Goal: Task Accomplishment & Management: Complete application form

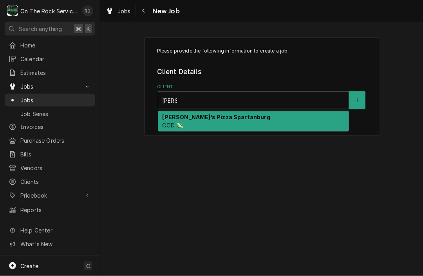
click at [216, 116] on strong "[PERSON_NAME]’s Pizza Spartanburg" at bounding box center [216, 117] width 108 height 7
type input "Marc"
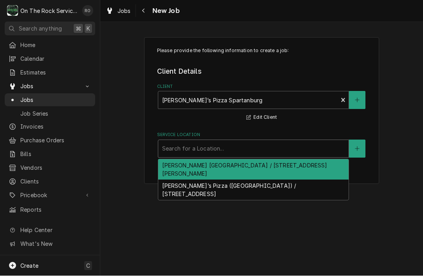
click at [209, 145] on div "Search for a Location..." at bounding box center [253, 149] width 183 height 8
click at [213, 167] on div "Marcos Pizza Boiling Springs / 105 McMillin Rd, Boiling Springs, SC 29316" at bounding box center [253, 170] width 191 height 20
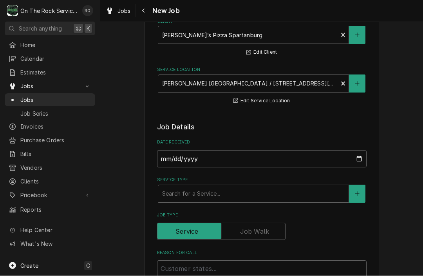
scroll to position [82, 0]
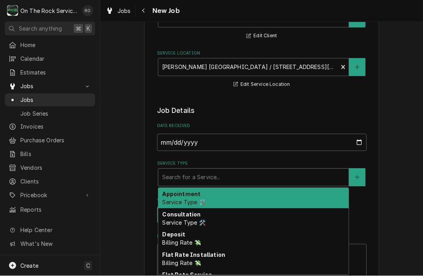
click at [233, 180] on div "Service Type" at bounding box center [253, 178] width 183 height 14
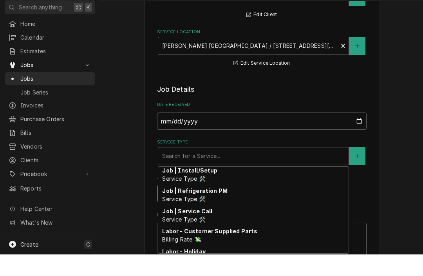
scroll to position [310, 0]
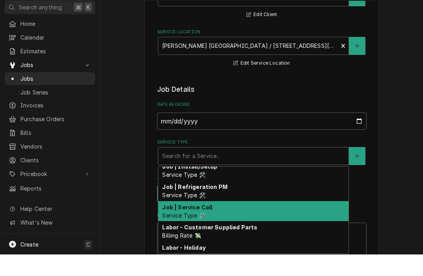
click at [212, 223] on div "Job | Service Call Service Type 🛠️" at bounding box center [253, 233] width 191 height 20
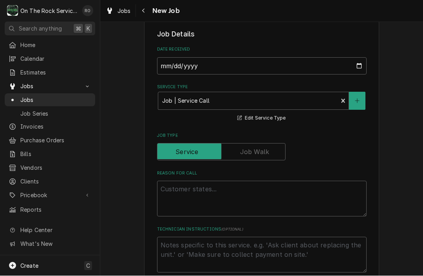
scroll to position [176, 0]
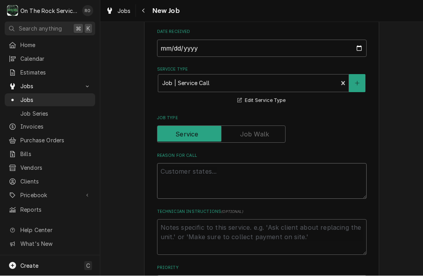
click at [212, 188] on textarea "Reason For Call" at bounding box center [262, 181] width 210 height 36
type textarea "x"
type textarea "M"
type textarea "x"
type textarea "Ma"
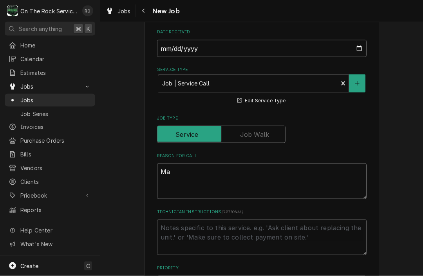
type textarea "x"
type textarea "Mai"
type textarea "x"
type textarea "Main"
type textarea "x"
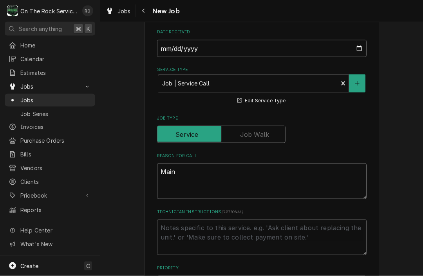
type textarea "Main"
type textarea "x"
type textarea "Main W"
type textarea "x"
type textarea "Main Wa"
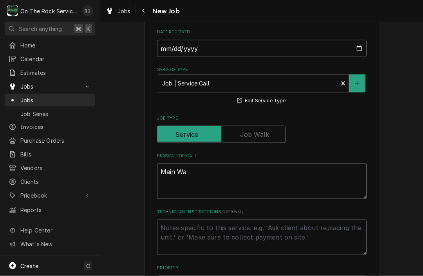
type textarea "x"
type textarea "Main Wal"
type textarea "x"
type textarea "Main Walk"
type textarea "x"
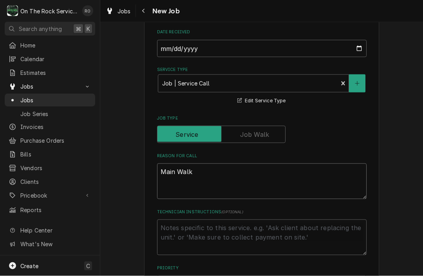
type textarea "Main Walki"
type textarea "x"
type textarea "Main Walkin"
type textarea "x"
type textarea "Main Walk-in"
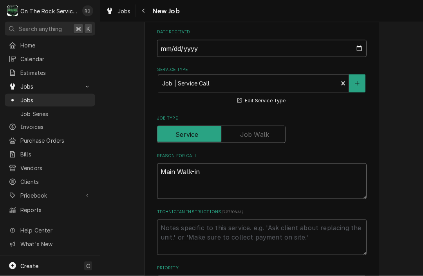
type textarea "x"
type textarea "Main Walk-in"
type textarea "x"
type textarea "Main Walk-in d"
type textarea "x"
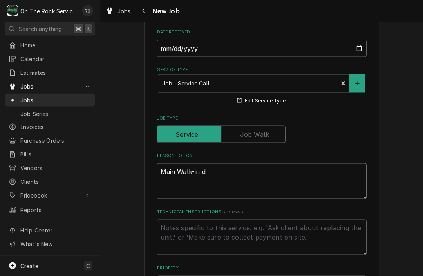
type textarea "Main Walk-in do"
type textarea "x"
type textarea "Main Walk-in down"
type textarea "x"
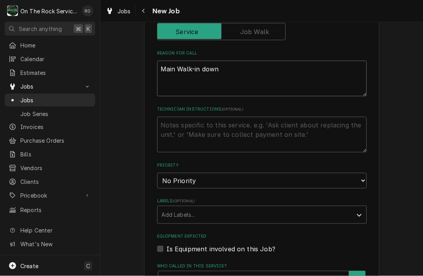
scroll to position [280, 0]
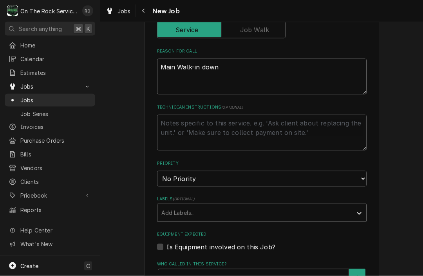
type textarea "Main Walk-in down"
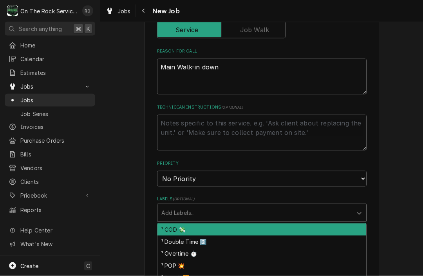
click at [217, 206] on div "Labels" at bounding box center [255, 213] width 187 height 14
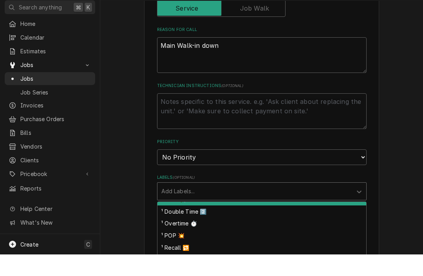
scroll to position [9, 0]
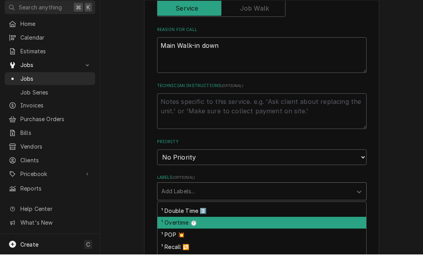
click at [212, 238] on div "¹ Overtime ⏱️" at bounding box center [262, 244] width 209 height 12
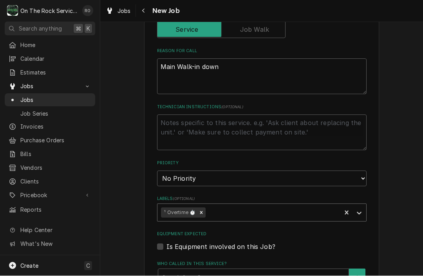
click at [293, 211] on div "Labels" at bounding box center [272, 213] width 131 height 14
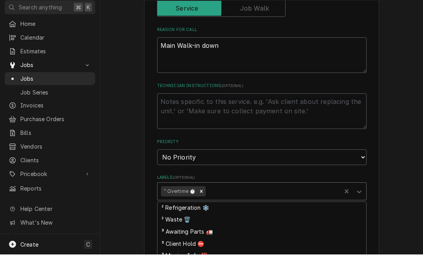
scroll to position [133, 0]
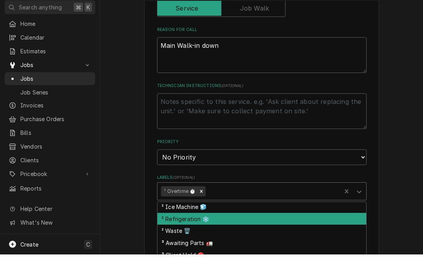
click at [235, 234] on div "² Refrigeration ❄️" at bounding box center [262, 240] width 209 height 12
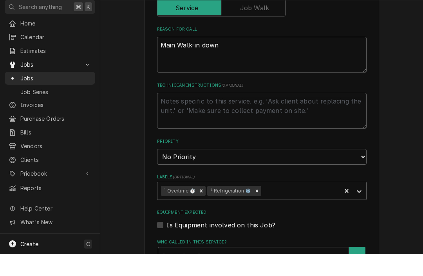
type textarea "x"
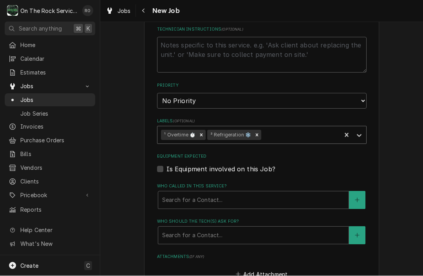
scroll to position [361, 0]
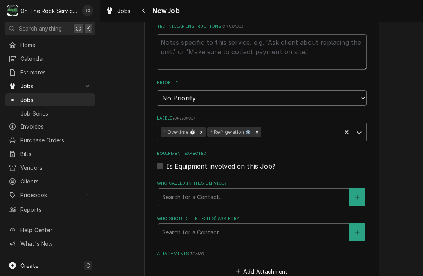
select select "1"
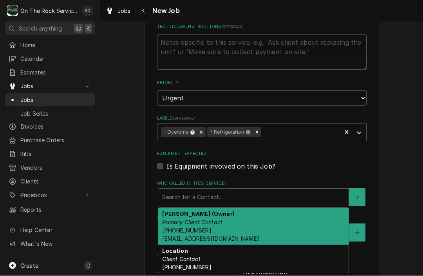
click at [210, 193] on div "Search for a Contact..." at bounding box center [253, 197] width 183 height 8
click at [270, 219] on div "David Lance (Owner) Primary Client Contact (803) 730-3148 dlance@marcospizza.net" at bounding box center [253, 226] width 191 height 37
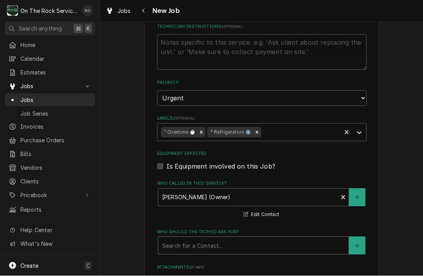
click at [267, 255] on div "Search for a Contact..." at bounding box center [253, 246] width 191 height 18
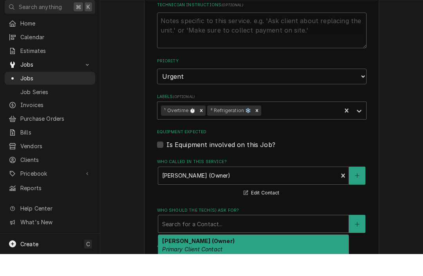
click at [267, 257] on div "David Lance (Owner) Primary Client Contact (803) 730-3148 dlance@marcospizza.net" at bounding box center [253, 275] width 191 height 37
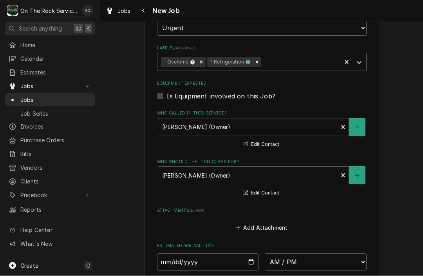
scroll to position [435, 0]
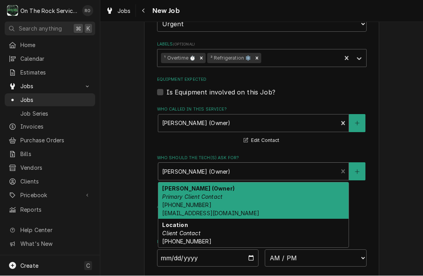
click at [291, 172] on div "Who should the tech(s) ask for?" at bounding box center [248, 172] width 172 height 14
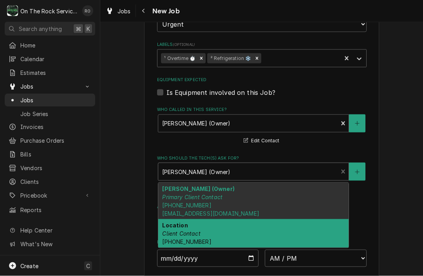
click at [273, 222] on div "Location Client Contact (864) 707-2080" at bounding box center [253, 233] width 191 height 29
type textarea "x"
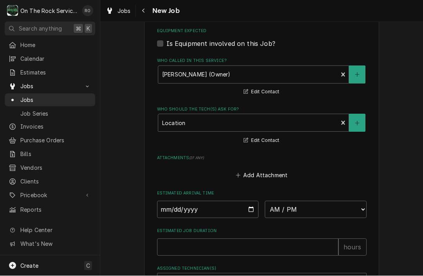
scroll to position [486, 0]
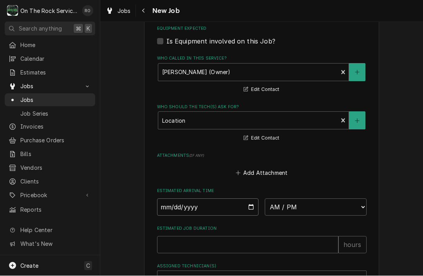
type input "2025-09-08"
click at [225, 201] on input "2025-09-08" at bounding box center [208, 207] width 102 height 17
type textarea "x"
click at [0, 0] on html "O On The Rock Services RO Search anything ⌘ K Home Calendar Estimates Jobs Jobs…" at bounding box center [211, 138] width 423 height 276
select select "16:00:00"
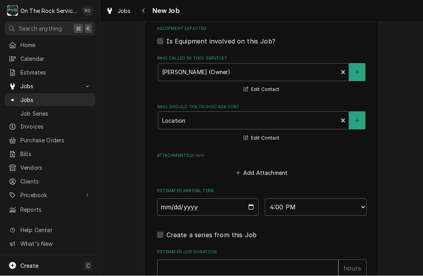
click at [255, 271] on html "O On The Rock Services RO Search anything ⌘ K Home Calendar Estimates Jobs Jobs…" at bounding box center [211, 138] width 423 height 276
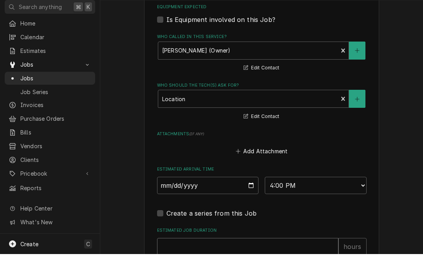
type textarea "x"
type input "2"
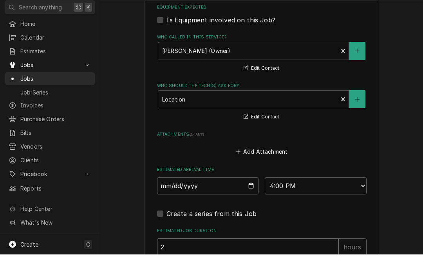
type textarea "x"
type input "2"
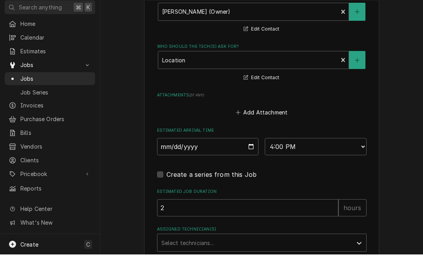
scroll to position [532, 0]
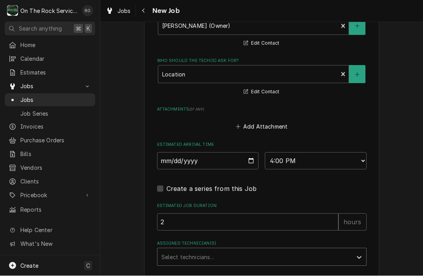
click at [259, 266] on div "Select technicians..." at bounding box center [262, 257] width 210 height 18
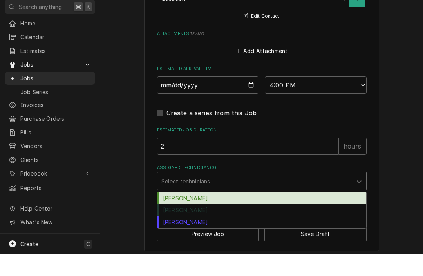
scroll to position [0, 0]
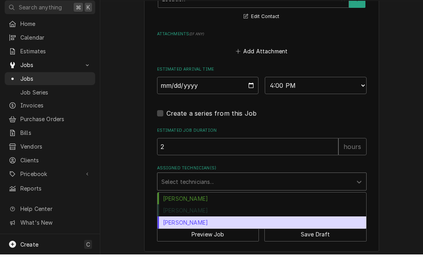
click at [254, 238] on div "Todd Brady" at bounding box center [262, 244] width 209 height 12
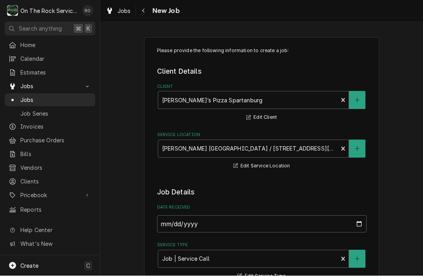
scroll to position [0, 0]
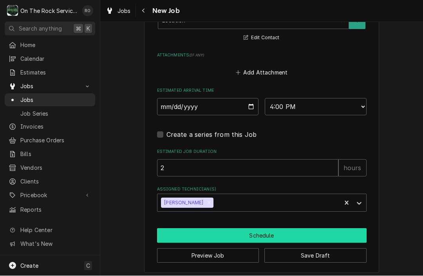
click at [236, 230] on button "Schedule" at bounding box center [262, 236] width 210 height 15
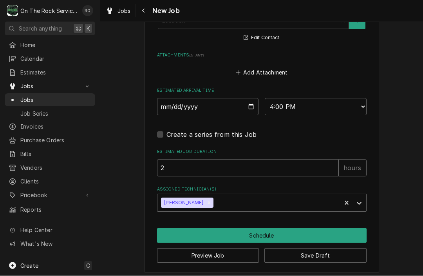
scroll to position [578, 0]
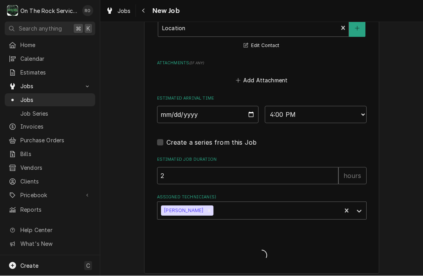
type textarea "x"
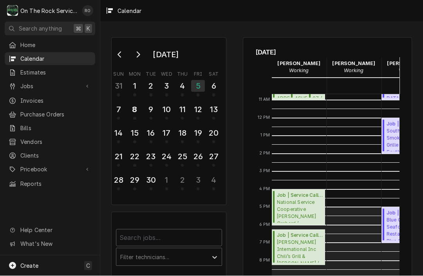
scroll to position [191, 0]
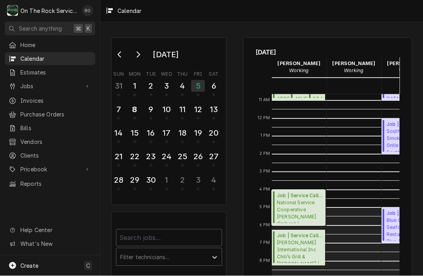
click at [295, 206] on span "National Service Cooperative Callaham Orchard / 559 Crawford Rd, Belton, SC 296…" at bounding box center [300, 212] width 46 height 24
click at [185, 93] on div "4" at bounding box center [183, 86] width 14 height 13
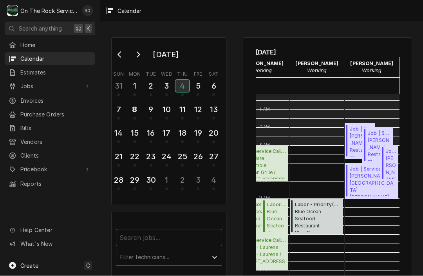
scroll to position [91, 37]
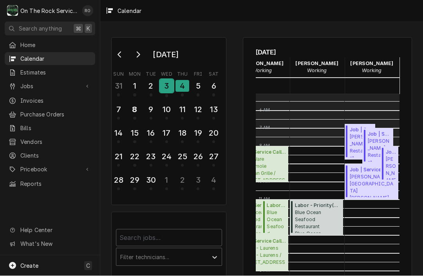
click at [169, 82] on div "3" at bounding box center [167, 86] width 14 height 13
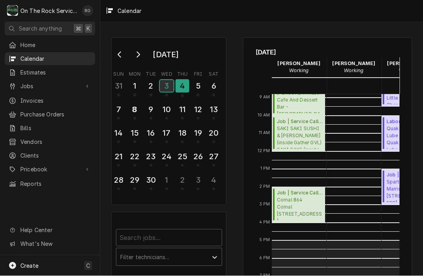
scroll to position [158, 0]
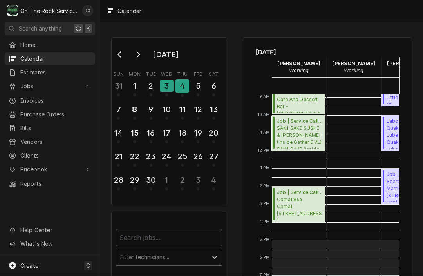
click at [287, 130] on span "SAKI SAKI SUSHI & HIBACHI (inside Gather GVL) SAKI SAKI (inside Gather GVL) / 1…" at bounding box center [300, 137] width 46 height 24
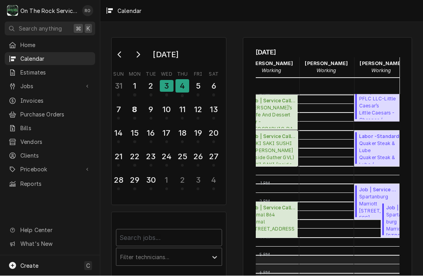
scroll to position [0, 0]
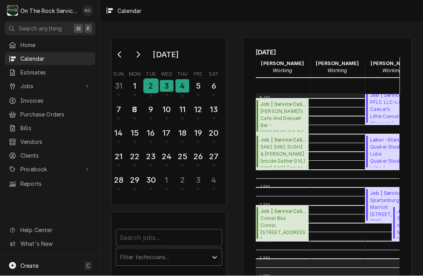
click at [156, 87] on div "2" at bounding box center [151, 86] width 14 height 13
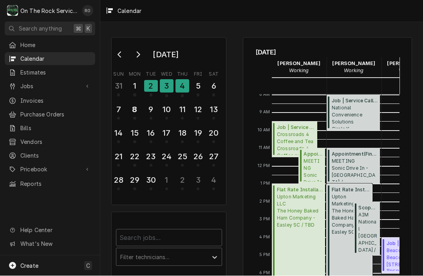
click at [337, 204] on span "Upton Marketing LLC The Honey Baked Ham Company - Easley SC / TBD" at bounding box center [351, 215] width 38 height 42
click at [172, 81] on div "3" at bounding box center [167, 86] width 14 height 13
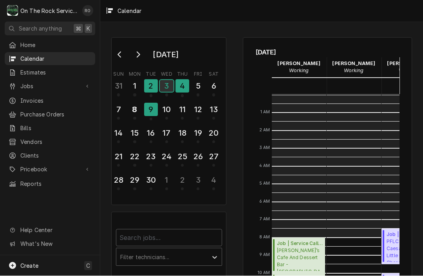
scroll to position [143, 0]
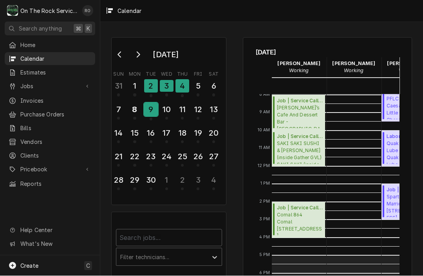
click at [146, 111] on div "9" at bounding box center [151, 109] width 14 height 13
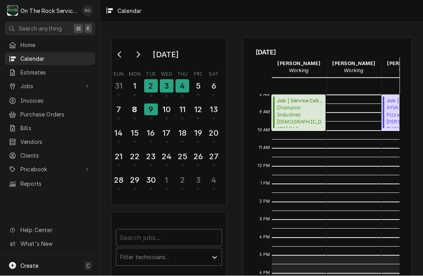
click at [308, 106] on span "Champion Industries Chick Fil A #2536 / 1061 Tiger Blvd, Clemson, SC 29631" at bounding box center [300, 117] width 46 height 24
click at [138, 111] on div "8" at bounding box center [135, 109] width 14 height 13
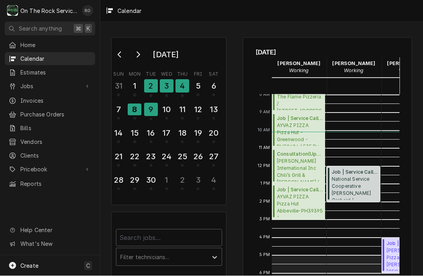
click at [363, 180] on span "National Service Cooperative Callaham Orchard / 559 Crawford Rd, Belton, SC 296…" at bounding box center [355, 188] width 46 height 24
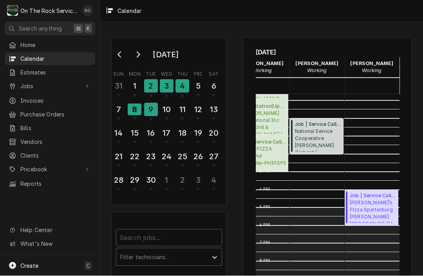
scroll to position [191, 37]
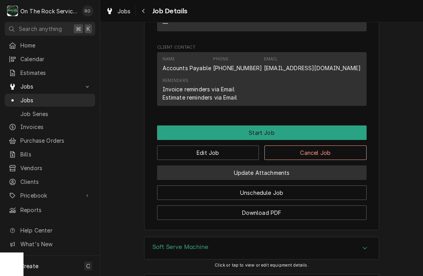
scroll to position [763, 0]
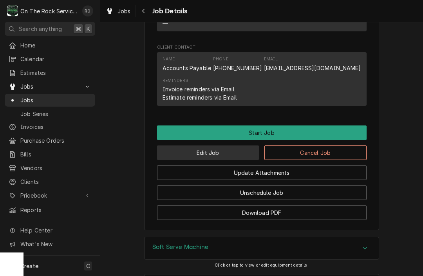
click at [240, 150] on button "Edit Job" at bounding box center [208, 152] width 102 height 15
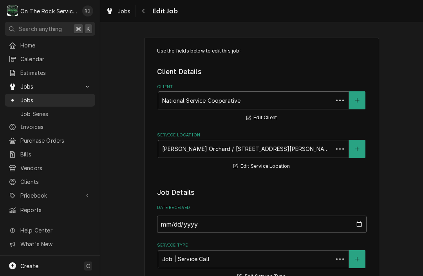
type textarea "x"
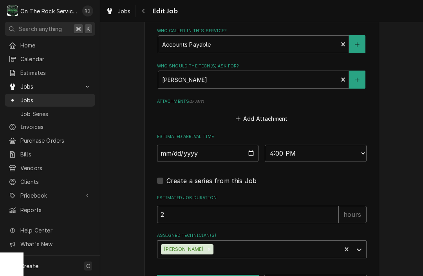
scroll to position [691, 0]
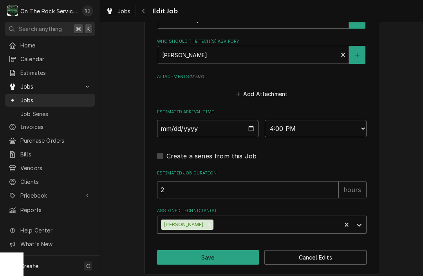
click at [239, 127] on input "[DATE]" at bounding box center [208, 128] width 102 height 17
type input "[DATE]"
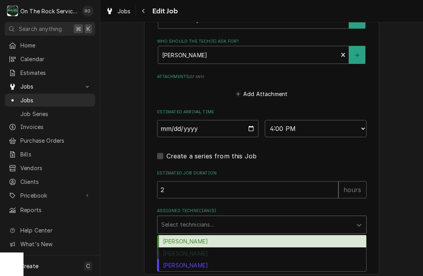
click at [349, 216] on div "Select technicians..." at bounding box center [255, 224] width 195 height 17
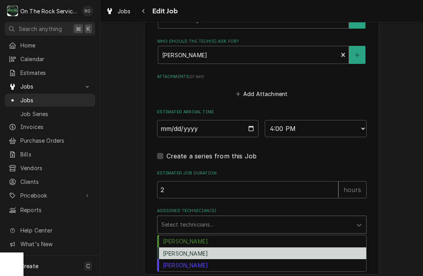
click at [296, 247] on div "[PERSON_NAME]" at bounding box center [262, 253] width 209 height 12
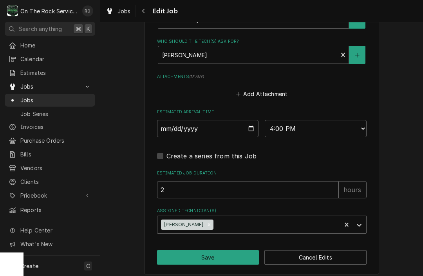
type textarea "x"
select select "14:00:00"
type textarea "x"
select select "12:00:00"
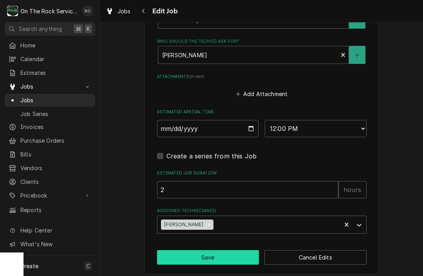
click at [208, 256] on button "Save" at bounding box center [208, 257] width 102 height 15
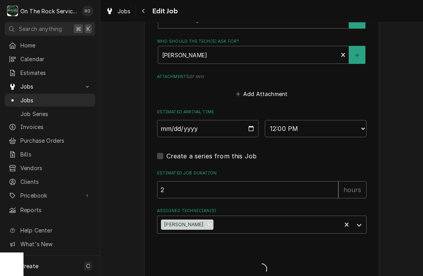
type textarea "x"
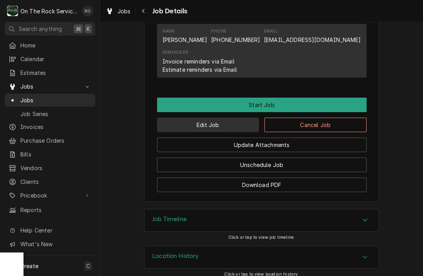
scroll to position [457, 0]
click at [236, 118] on button "Edit Job" at bounding box center [208, 125] width 102 height 15
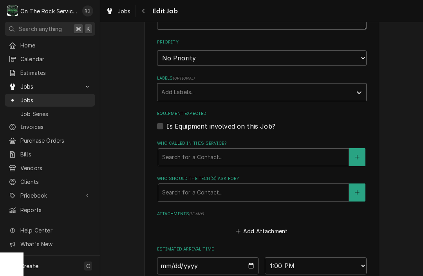
scroll to position [358, 0]
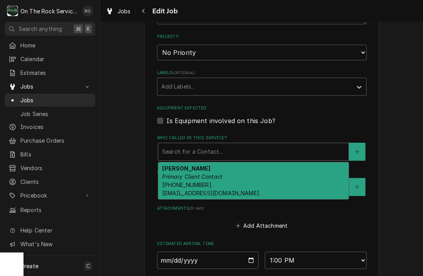
click at [229, 145] on div "Who called in this service?" at bounding box center [253, 152] width 183 height 14
click at [226, 170] on div "[PERSON_NAME] Primary Client Contact [PHONE_NUMBER] [EMAIL_ADDRESS][DOMAIN_NAME]" at bounding box center [253, 180] width 191 height 37
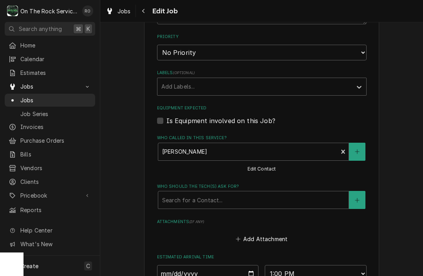
type textarea "x"
click at [226, 193] on div "Who should the tech(s) ask for?" at bounding box center [253, 200] width 183 height 14
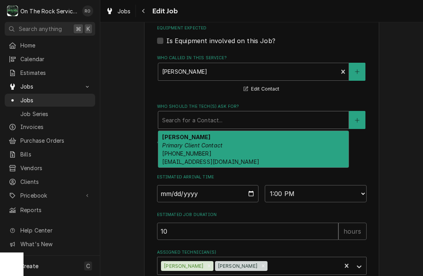
scroll to position [438, 0]
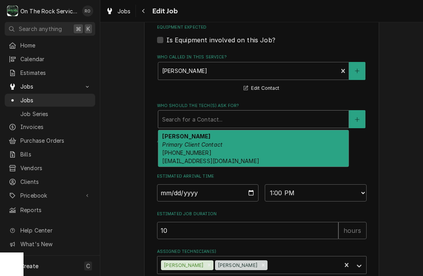
click at [338, 37] on div "Is Equipment involved on this Job?" at bounding box center [262, 39] width 210 height 9
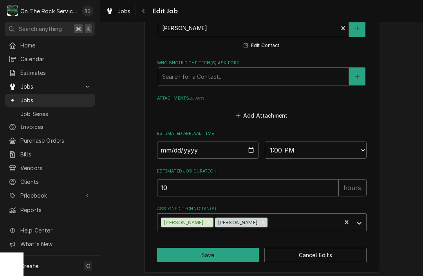
scroll to position [481, 0]
click at [225, 145] on input "[DATE]" at bounding box center [208, 150] width 102 height 17
type input "[DATE]"
type textarea "x"
select select "08:00:00"
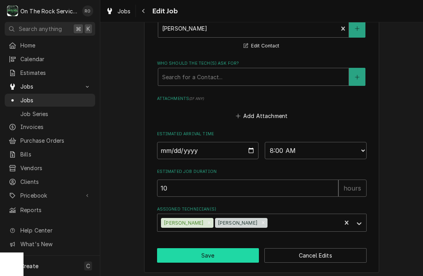
click at [224, 251] on button "Save" at bounding box center [208, 255] width 102 height 15
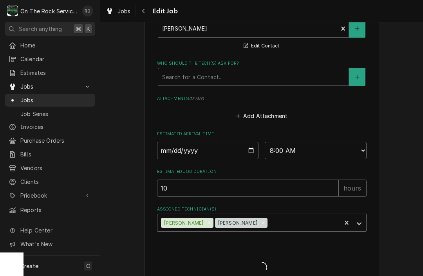
type textarea "x"
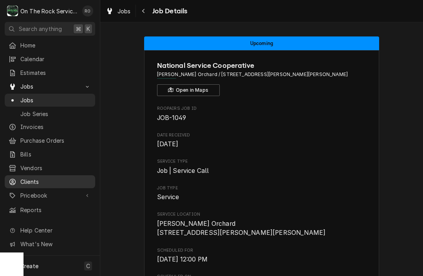
click at [41, 179] on span "Clients" at bounding box center [55, 182] width 71 height 8
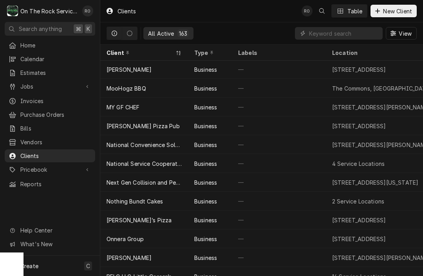
scroll to position [1424, 0]
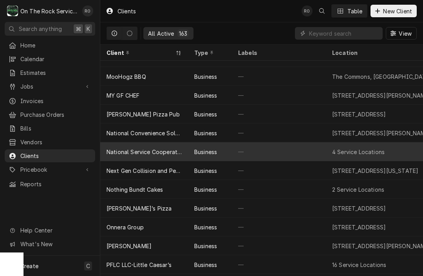
click at [140, 153] on div "National Service Cooperative" at bounding box center [144, 152] width 75 height 8
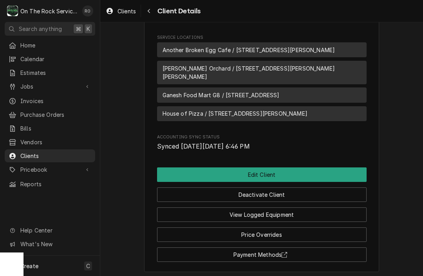
scroll to position [340, 0]
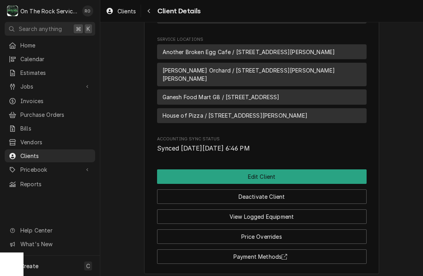
click at [208, 83] on span "Callaham Orchard / 559 Crawford Rd, Belton, SC 29627" at bounding box center [262, 74] width 199 height 16
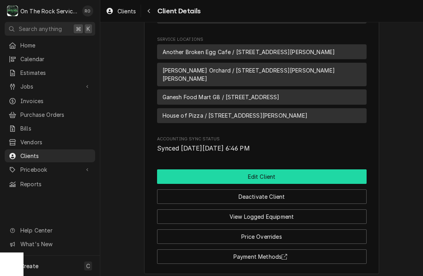
click at [209, 175] on button "Edit Client" at bounding box center [262, 176] width 210 height 15
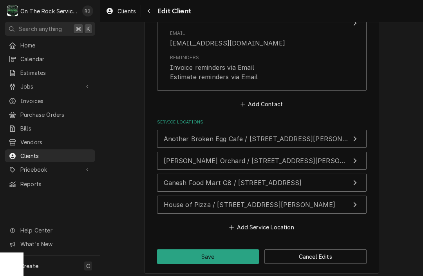
scroll to position [639, 0]
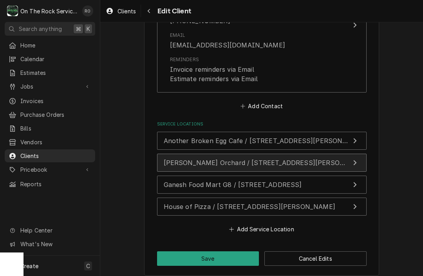
click at [352, 158] on div "Update Service Location" at bounding box center [355, 162] width 10 height 9
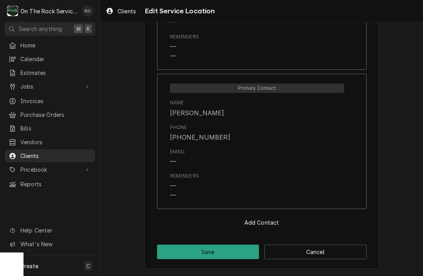
type textarea "x"
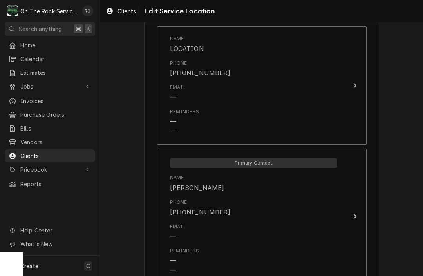
scroll to position [420, 0]
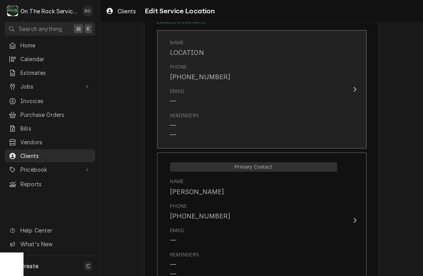
click at [351, 85] on div "Update Contact" at bounding box center [355, 89] width 10 height 9
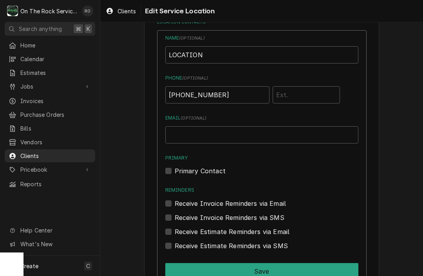
click at [176, 171] on label "Primary Contact" at bounding box center [200, 170] width 51 height 9
click at [176, 171] on input "Primary" at bounding box center [271, 174] width 193 height 17
checkbox input "true"
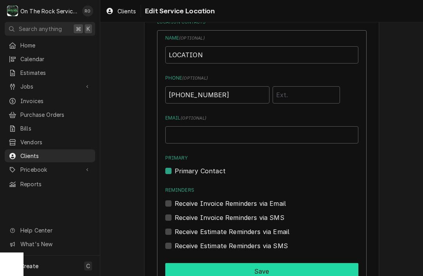
click at [221, 274] on button "Save" at bounding box center [261, 271] width 193 height 16
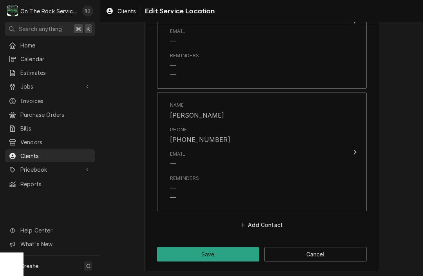
scroll to position [496, 0]
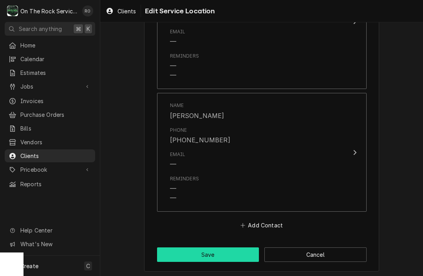
click at [202, 248] on button "Save" at bounding box center [208, 254] width 102 height 15
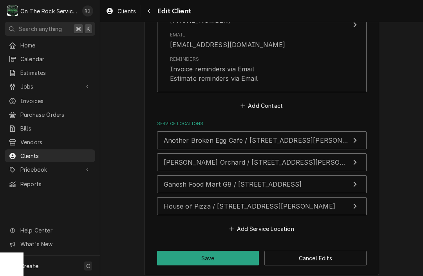
scroll to position [639, 0]
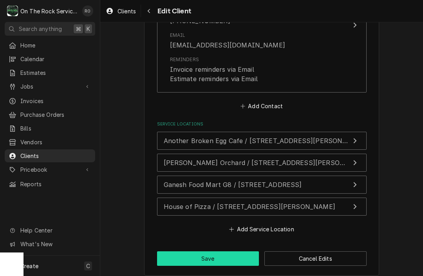
click at [235, 251] on button "Save" at bounding box center [208, 258] width 102 height 15
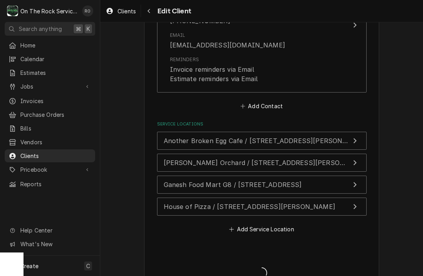
type textarea "x"
